Goal: Information Seeking & Learning: Learn about a topic

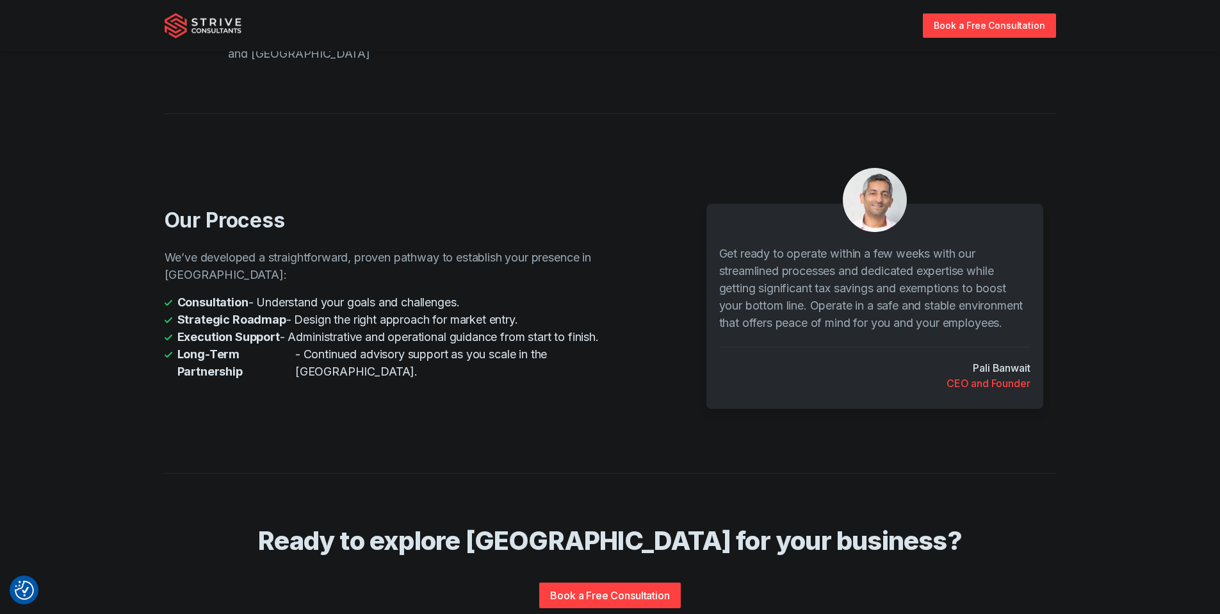
scroll to position [2505, 0]
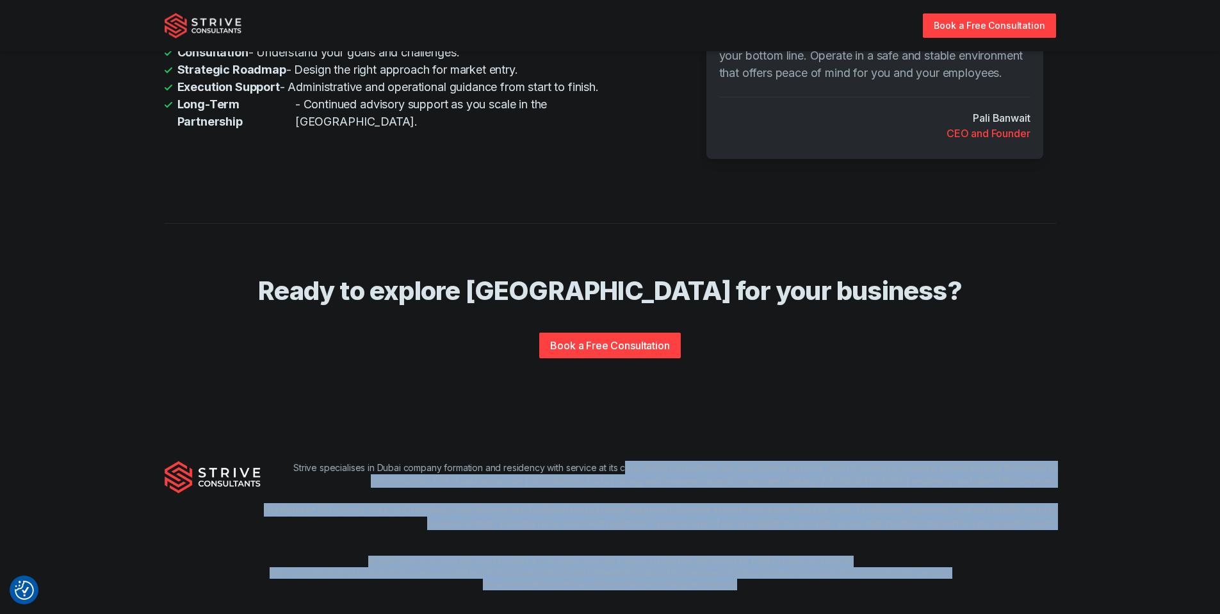
drag, startPoint x: 621, startPoint y: 445, endPoint x: 783, endPoint y: 566, distance: 201.9
click at [798, 563] on div "Strive specialises in Dubai company formation and residency with service at its…" at bounding box center [610, 525] width 1220 height 211
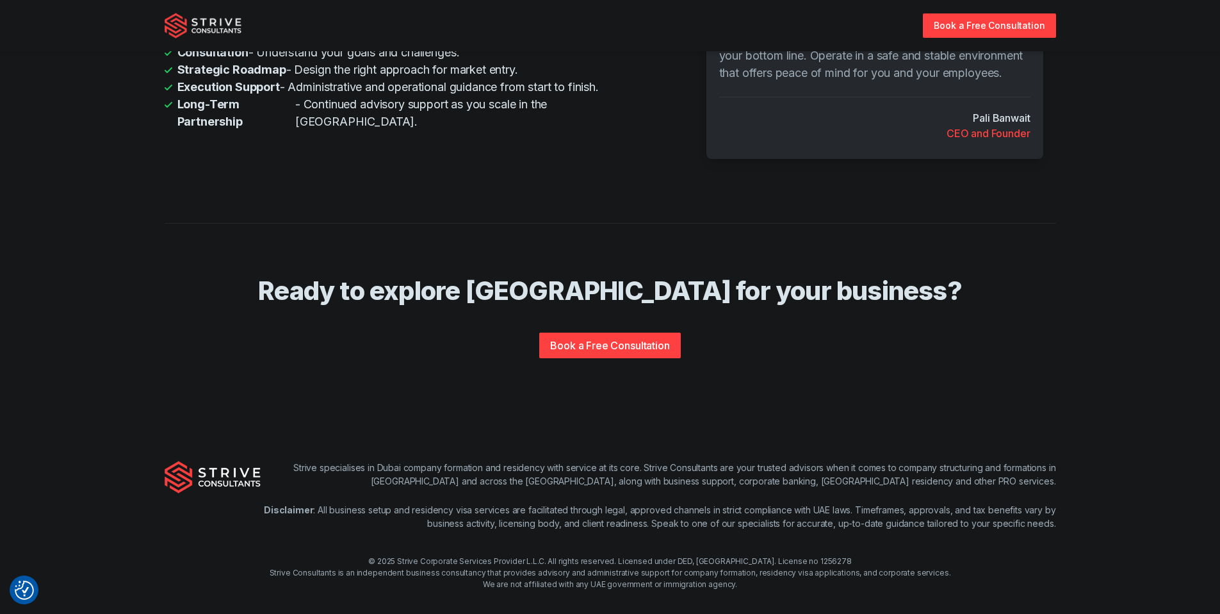
drag, startPoint x: 760, startPoint y: 568, endPoint x: 753, endPoint y: 573, distance: 9.1
click at [760, 568] on div "© 2025 Strive Corporate Services Provider L.L.C. All rights reserved. Licensed …" at bounding box center [610, 572] width 1220 height 35
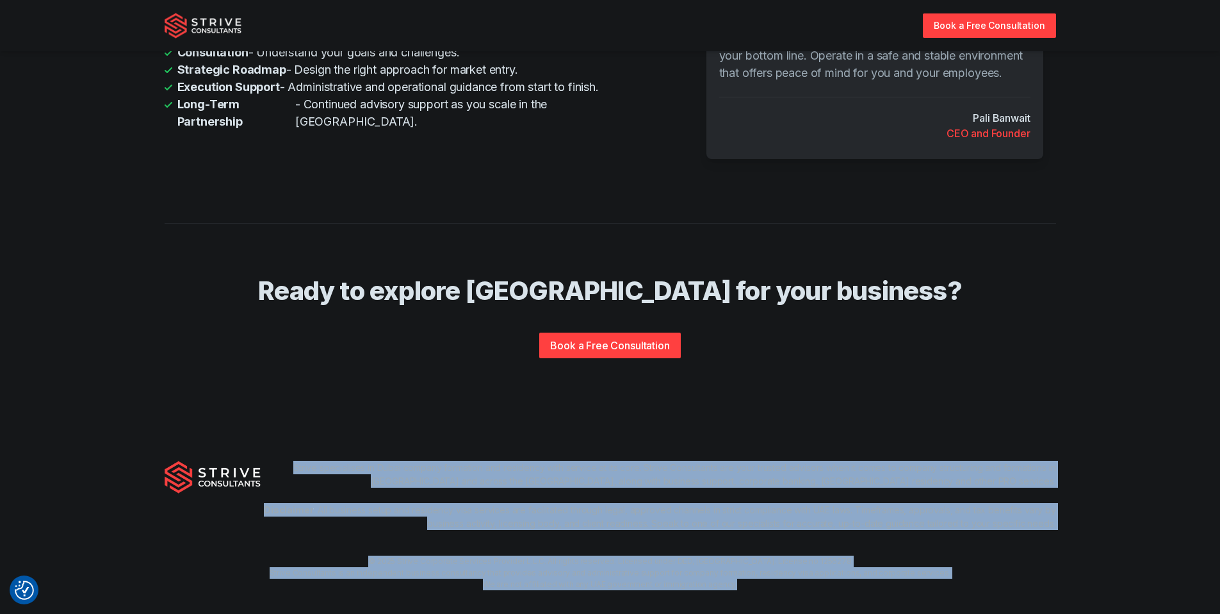
drag, startPoint x: 753, startPoint y: 573, endPoint x: 288, endPoint y: 436, distance: 485.3
click at [306, 438] on div "Strive specialises in Dubai company formation and residency with service at its…" at bounding box center [610, 525] width 1220 height 211
drag, startPoint x: 625, startPoint y: 450, endPoint x: 540, endPoint y: 450, distance: 84.6
click at [625, 461] on p "Strive specialises in Dubai company formation and residency with service at its…" at bounding box center [659, 474] width 796 height 27
drag, startPoint x: 293, startPoint y: 451, endPoint x: 697, endPoint y: 568, distance: 420.9
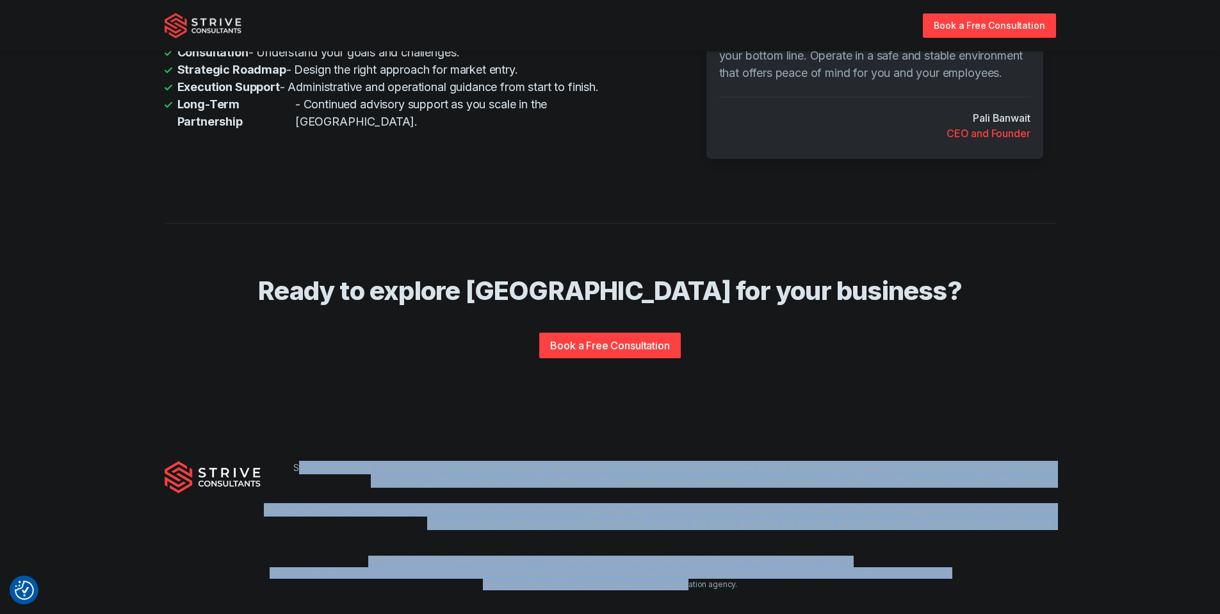
click at [696, 568] on div "Strive specialises in Dubai company formation and residency with service at its…" at bounding box center [610, 525] width 1220 height 211
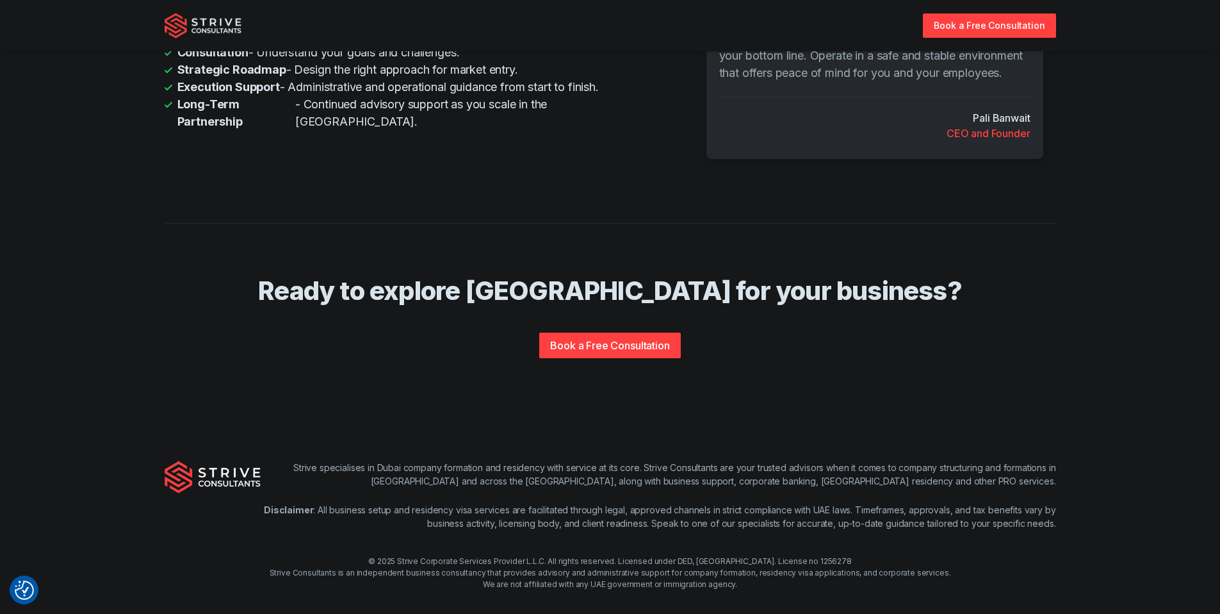
click at [785, 571] on div "© 2025 Strive Corporate Services Provider L.L.C. All rights reserved. Licensed …" at bounding box center [610, 572] width 1220 height 35
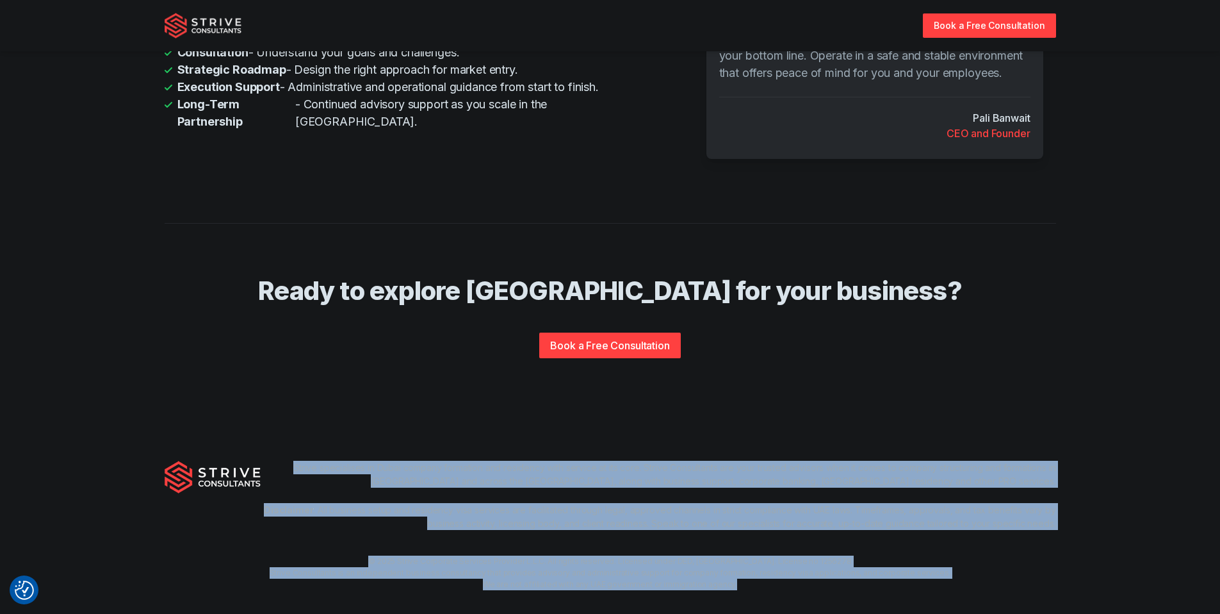
drag, startPoint x: 755, startPoint y: 571, endPoint x: 290, endPoint y: 434, distance: 485.7
click at [301, 436] on div "Strive specialises in Dubai company formation and residency with service at its…" at bounding box center [610, 525] width 1220 height 211
click at [290, 434] on div "Strive specialises in Dubai company formation and residency with service at its…" at bounding box center [610, 525] width 1220 height 211
drag, startPoint x: 284, startPoint y: 445, endPoint x: 886, endPoint y: 577, distance: 616.4
click at [895, 577] on div "Strive specialises in Dubai company formation and residency with service at its…" at bounding box center [610, 525] width 1220 height 211
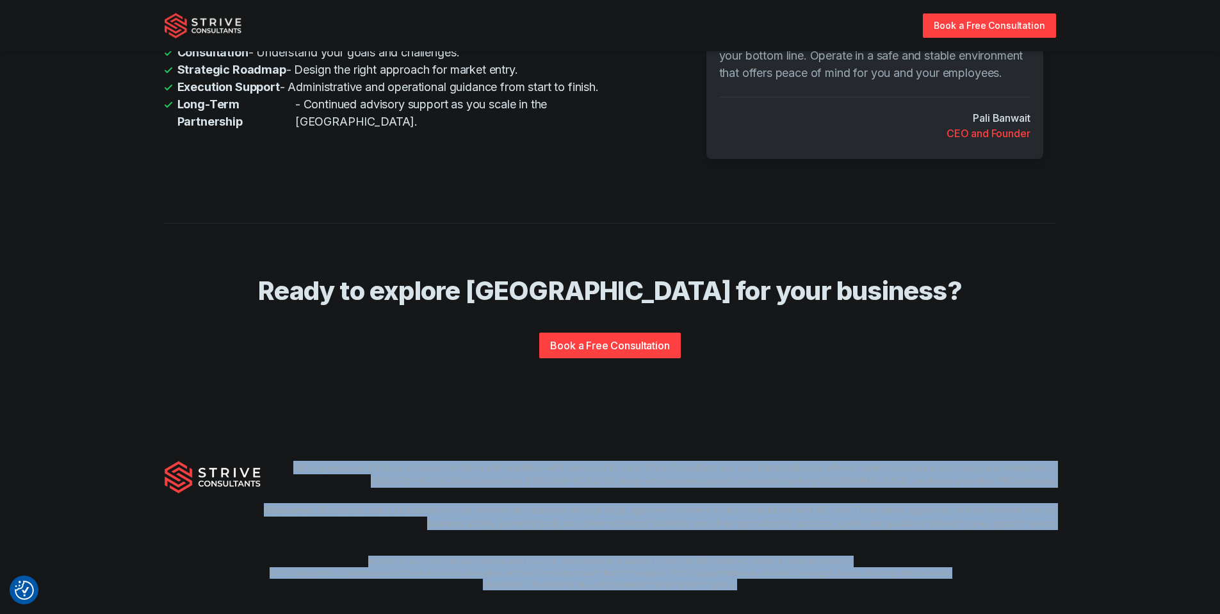
click at [769, 569] on div "© 2025 Strive Corporate Services Provider L.L.C. All rights reserved. Licensed …" at bounding box center [610, 572] width 1220 height 35
drag, startPoint x: 752, startPoint y: 570, endPoint x: 272, endPoint y: 414, distance: 504.7
click at [272, 420] on div "Strive specialises in Dubai company formation and residency with service at its…" at bounding box center [610, 525] width 1220 height 211
click at [275, 420] on div "Strive specialises in Dubai company formation and residency with service at its…" at bounding box center [610, 525] width 1220 height 211
drag, startPoint x: 281, startPoint y: 425, endPoint x: 816, endPoint y: 575, distance: 555.6
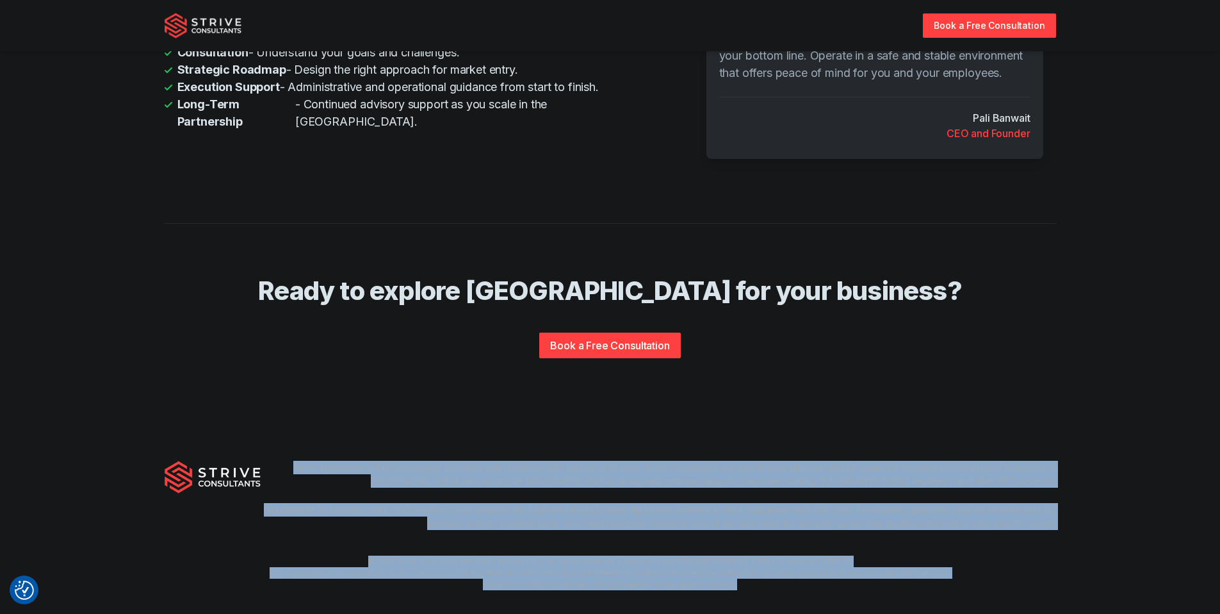
click at [819, 577] on div "Strive specialises in Dubai company formation and residency with service at its…" at bounding box center [610, 525] width 1220 height 211
drag, startPoint x: 816, startPoint y: 575, endPoint x: 801, endPoint y: 575, distance: 14.7
click at [816, 575] on div "Strive specialises in Dubai company formation and residency with service at its…" at bounding box center [610, 525] width 1220 height 211
drag, startPoint x: 788, startPoint y: 575, endPoint x: 266, endPoint y: 436, distance: 540.5
click at [266, 436] on div "Strive specialises in Dubai company formation and residency with service at its…" at bounding box center [610, 525] width 1220 height 211
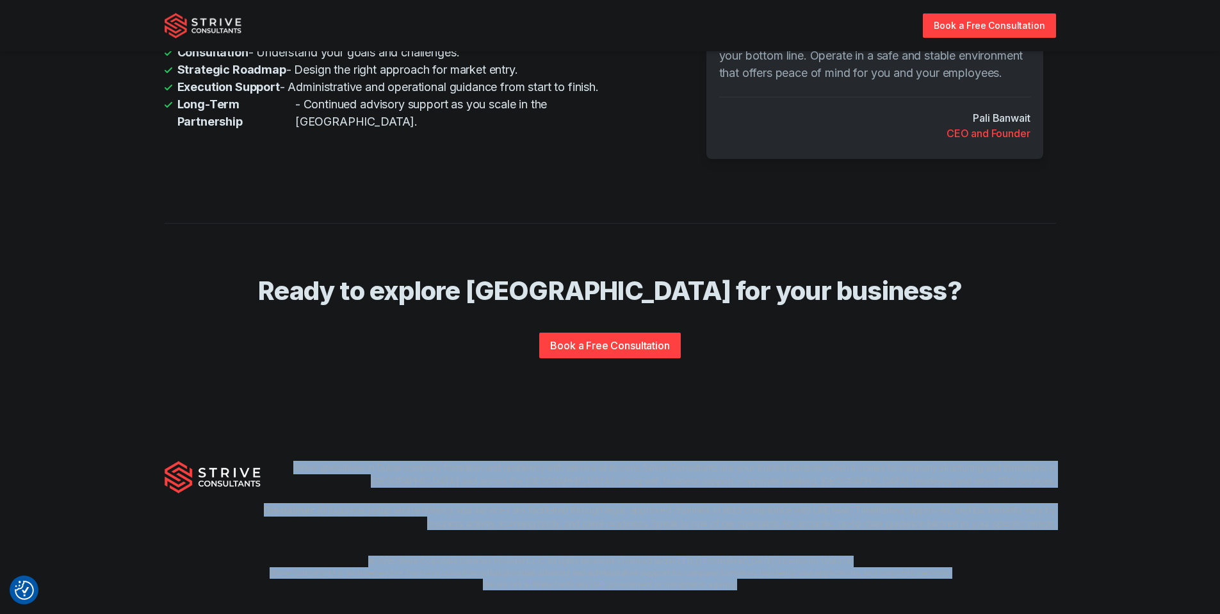
click at [266, 436] on div "Strive specialises in Dubai company formation and residency with service at its…" at bounding box center [610, 525] width 1220 height 211
drag, startPoint x: 266, startPoint y: 435, endPoint x: 809, endPoint y: 577, distance: 561.4
click at [819, 579] on div "Strive specialises in Dubai company formation and residency with service at its…" at bounding box center [610, 525] width 1220 height 211
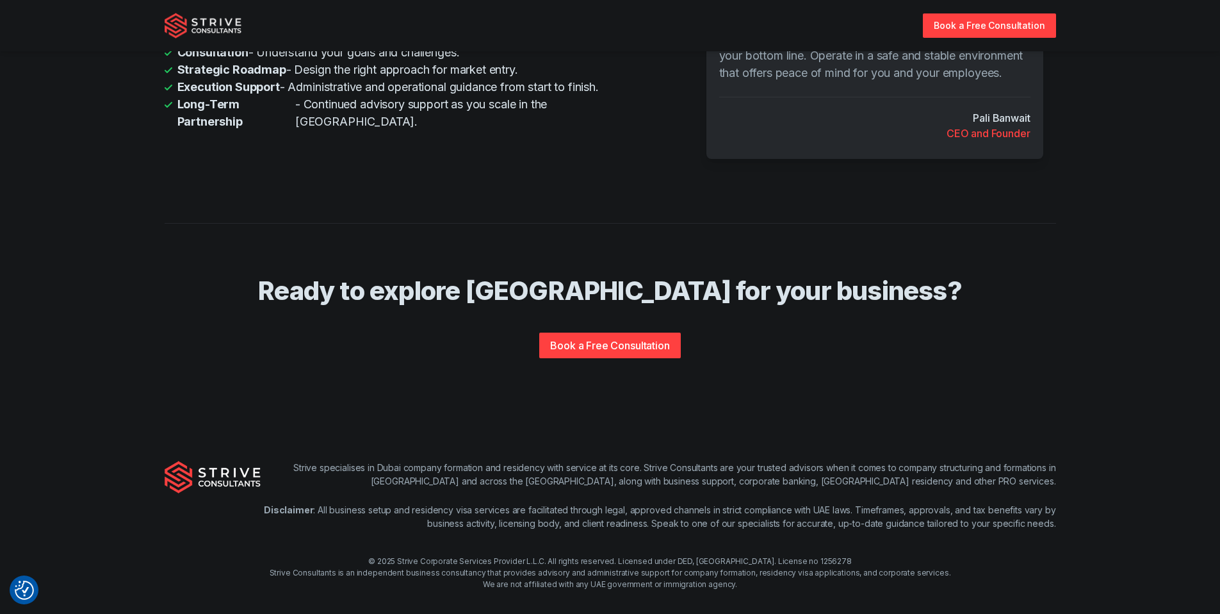
click at [790, 573] on div "Strive specialises in Dubai company formation and residency with service at its…" at bounding box center [610, 525] width 1220 height 211
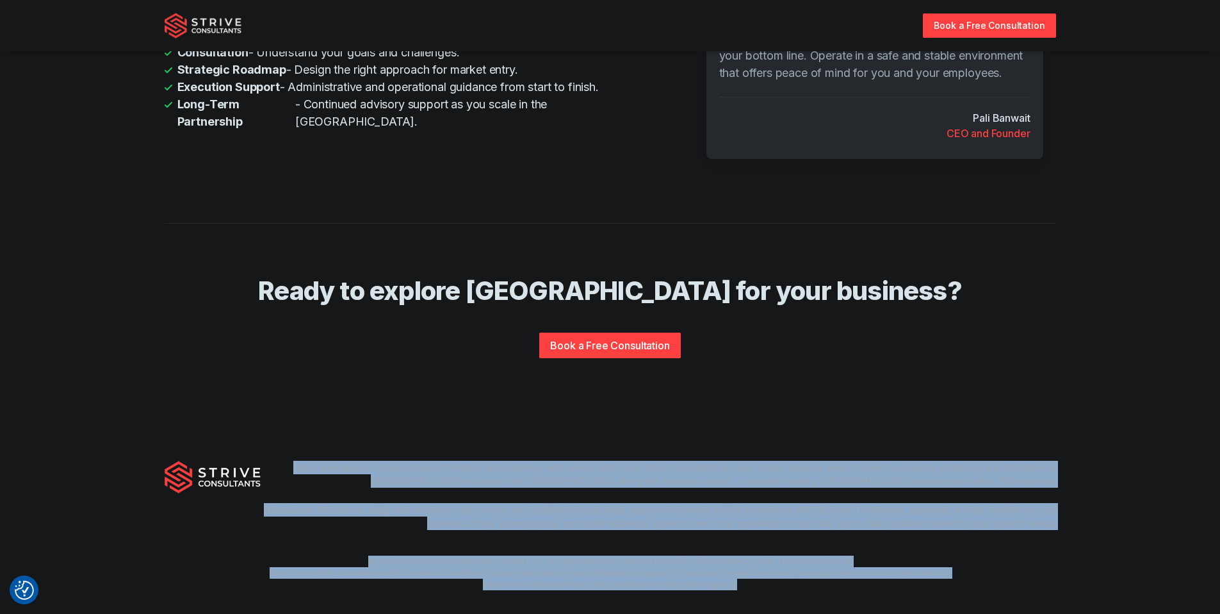
drag, startPoint x: 749, startPoint y: 572, endPoint x: 271, endPoint y: 437, distance: 496.7
click at [271, 437] on div "Strive specialises in Dubai company formation and residency with service at its…" at bounding box center [610, 525] width 1220 height 211
click at [277, 461] on p "Strive specialises in Dubai company formation and residency with service at its…" at bounding box center [659, 474] width 796 height 27
drag, startPoint x: 279, startPoint y: 447, endPoint x: 764, endPoint y: 573, distance: 501.7
click at [786, 573] on div "Strive specialises in Dubai company formation and residency with service at its…" at bounding box center [610, 525] width 1220 height 211
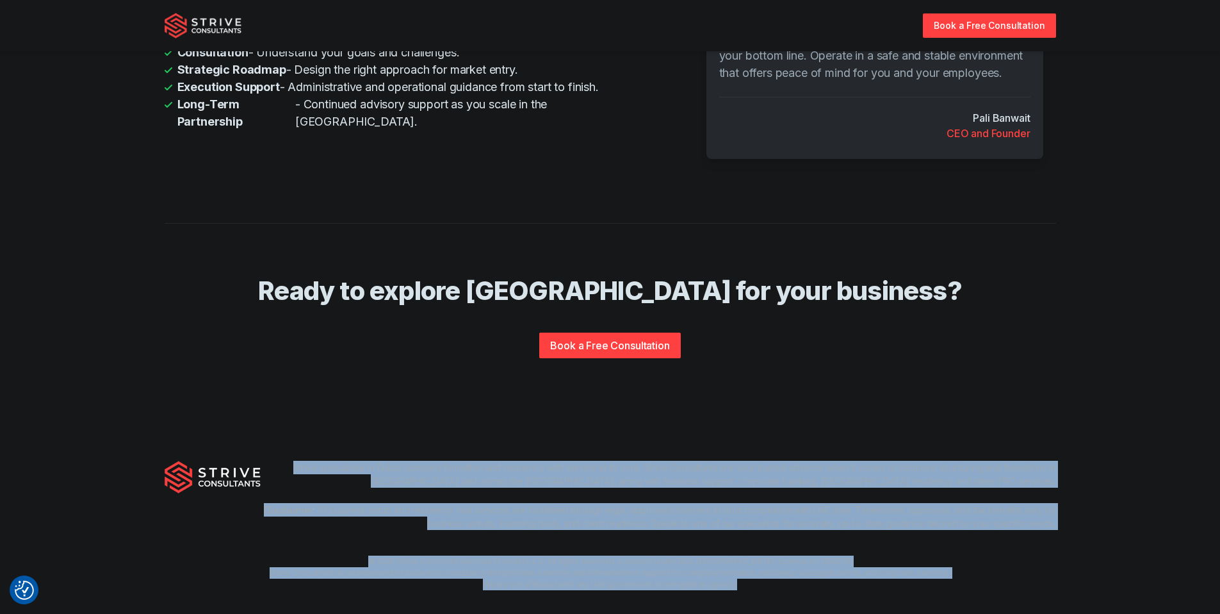
click at [764, 573] on div "Strive specialises in Dubai company formation and residency with service at its…" at bounding box center [610, 525] width 1220 height 211
drag, startPoint x: 584, startPoint y: 525, endPoint x: 284, endPoint y: 444, distance: 311.3
click at [284, 444] on div "Strive specialises in Dubai company formation and residency with service at its…" at bounding box center [610, 525] width 1220 height 211
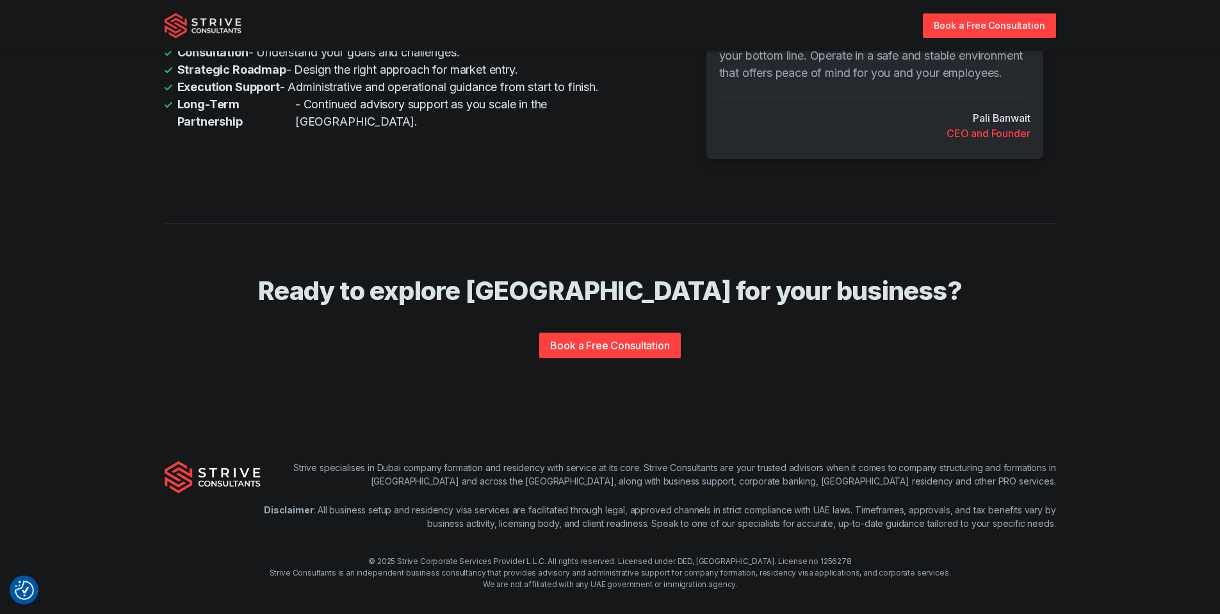
click at [352, 332] on div "Book a Free Consultation" at bounding box center [611, 337] width 820 height 41
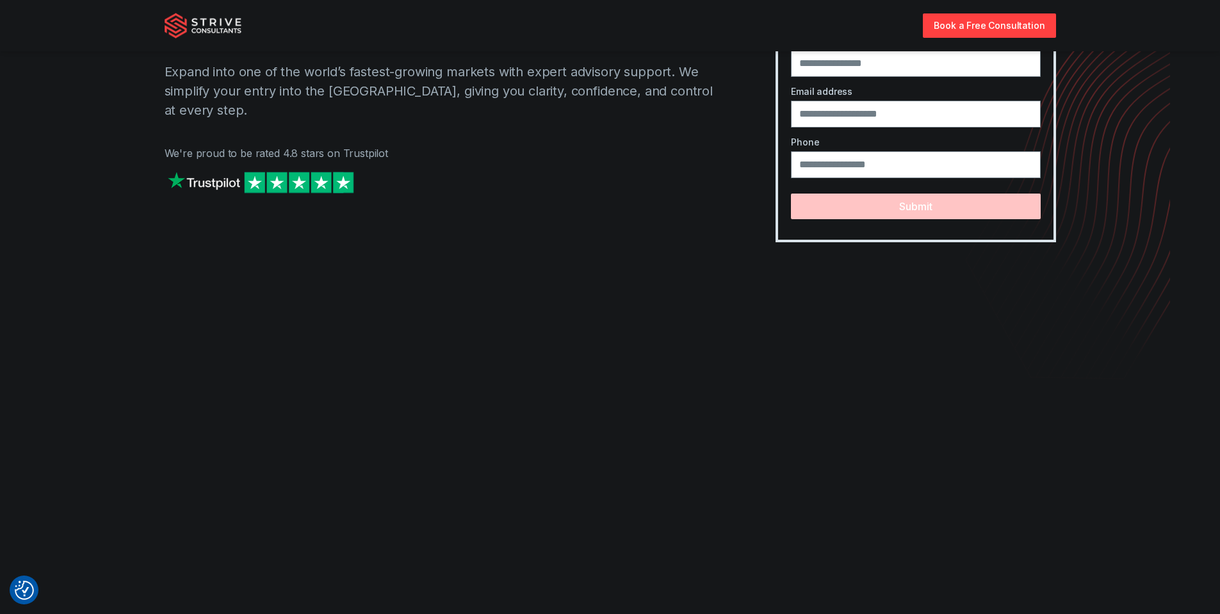
scroll to position [0, 0]
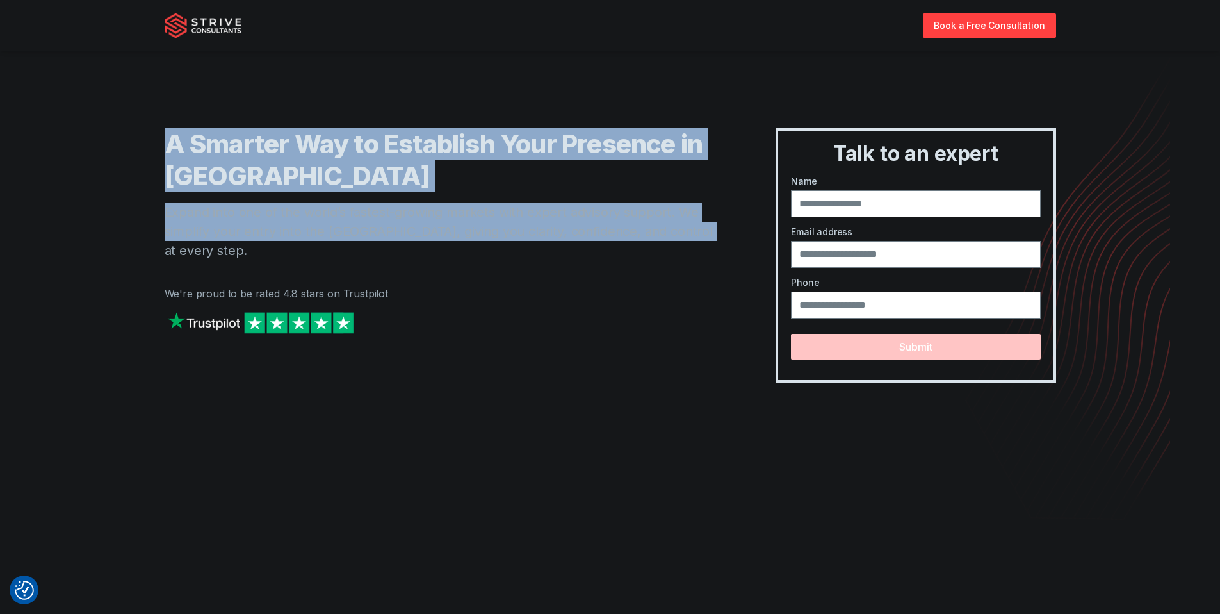
drag, startPoint x: 700, startPoint y: 232, endPoint x: 165, endPoint y: 134, distance: 543.2
click at [165, 134] on div "A Smarter Way to Establish Your Presence in Dubai Expand into one of the world’…" at bounding box center [445, 255] width 561 height 254
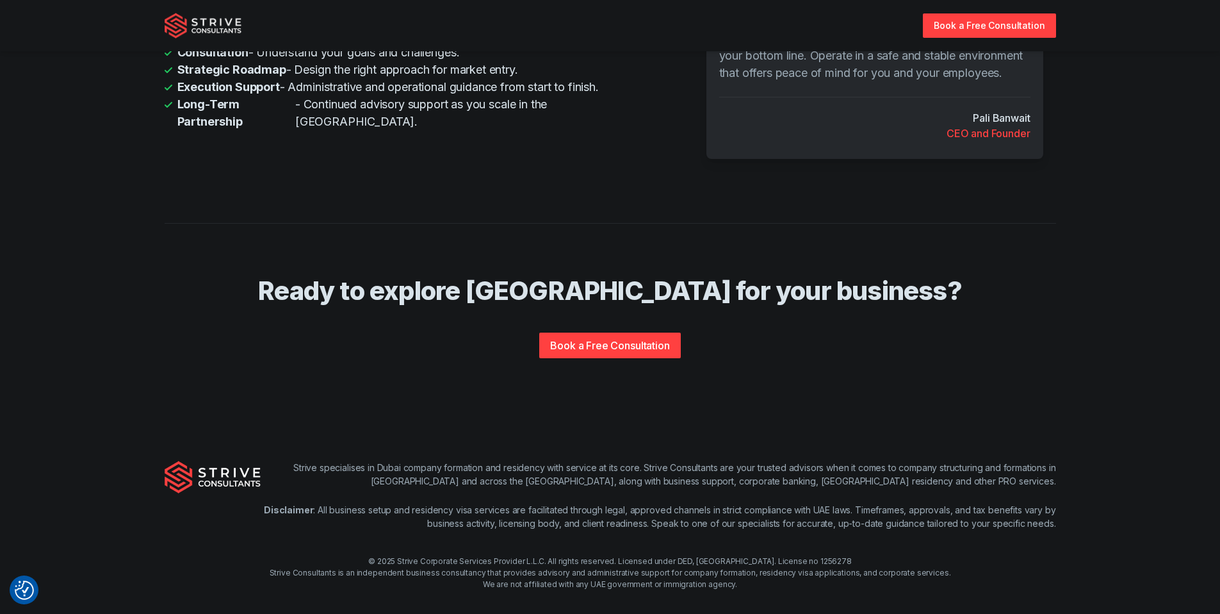
scroll to position [2505, 0]
